Goal: Find specific page/section: Find specific page/section

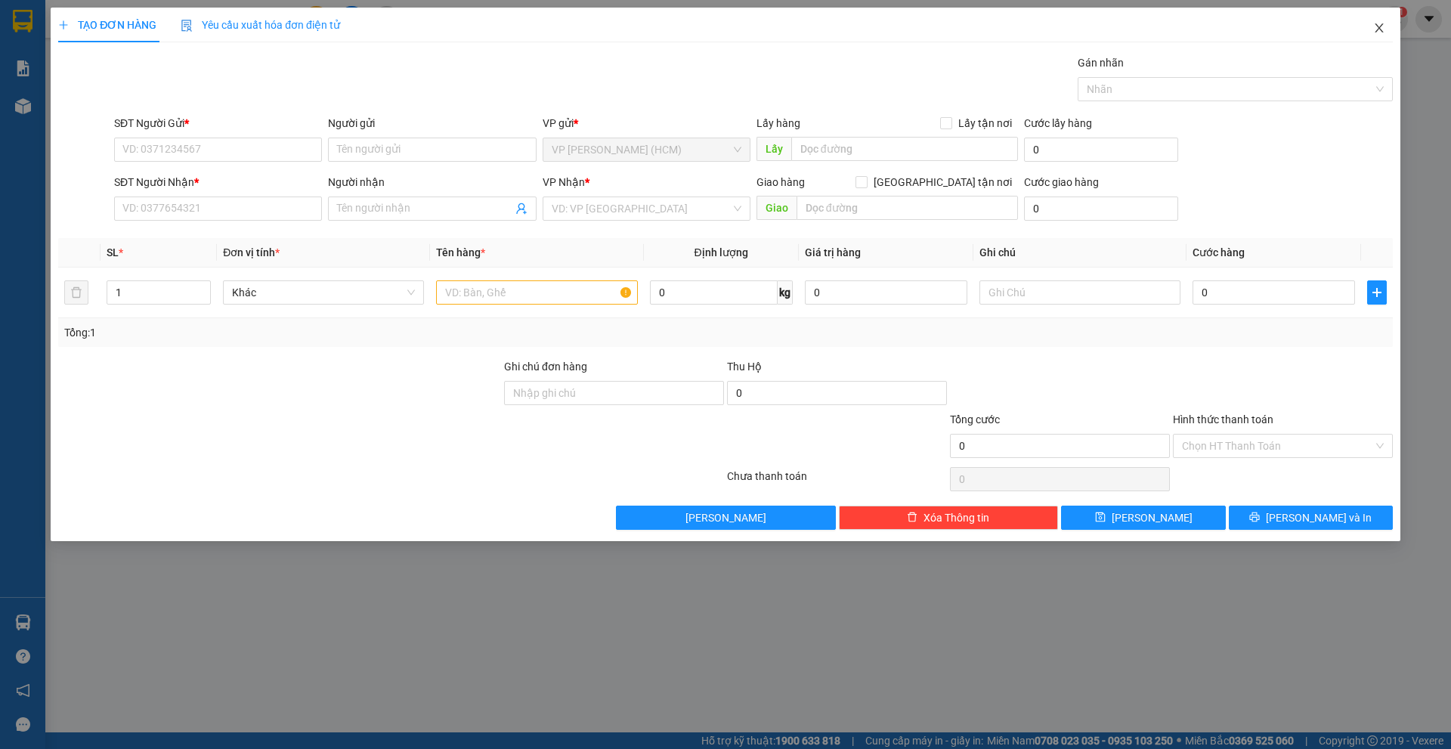
click at [1380, 28] on icon "close" at bounding box center [1379, 27] width 8 height 9
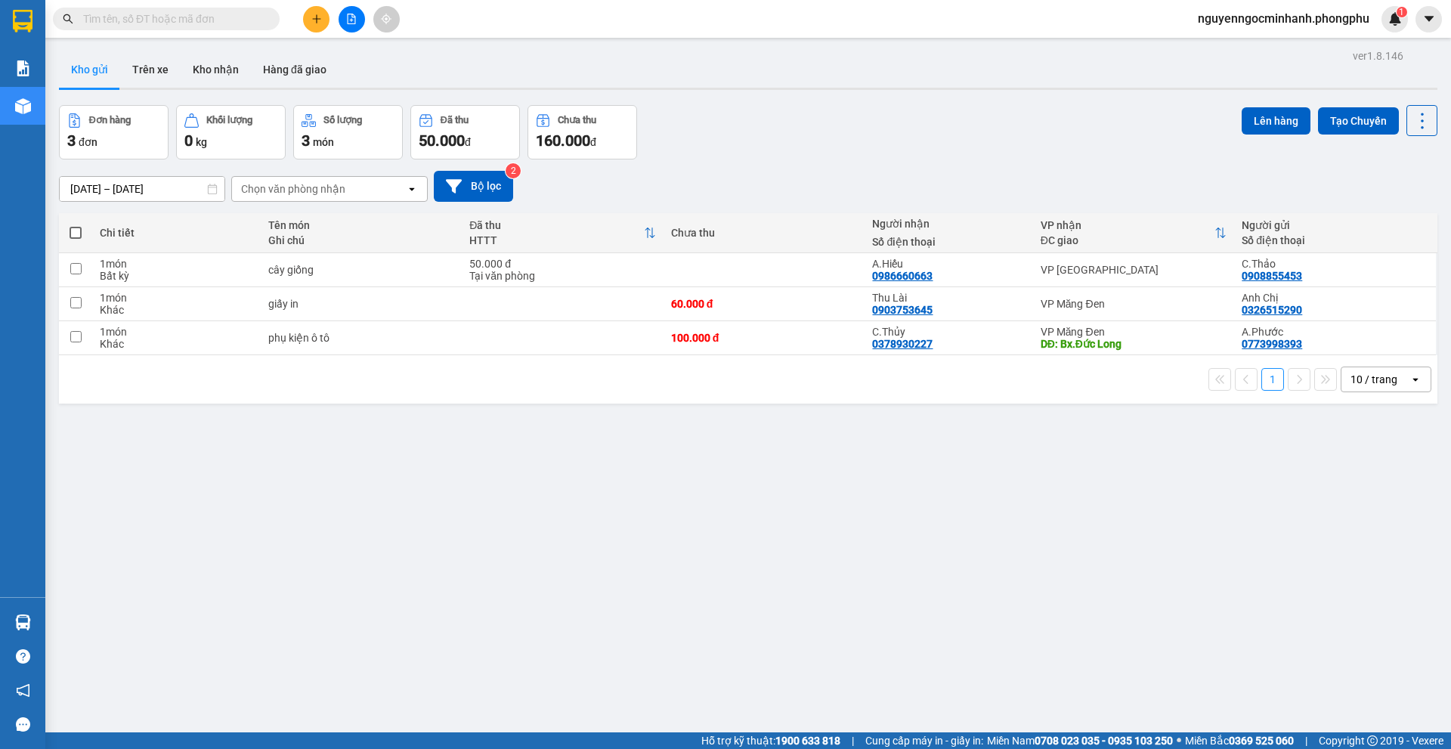
click at [132, 16] on input "text" at bounding box center [172, 19] width 178 height 17
